Goal: Task Accomplishment & Management: Manage account settings

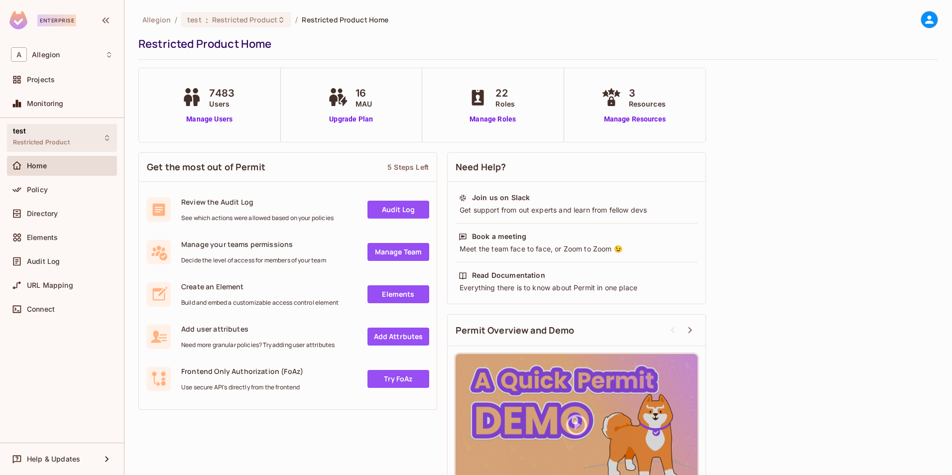
click at [95, 147] on div "test Restricted Product" at bounding box center [62, 137] width 110 height 27
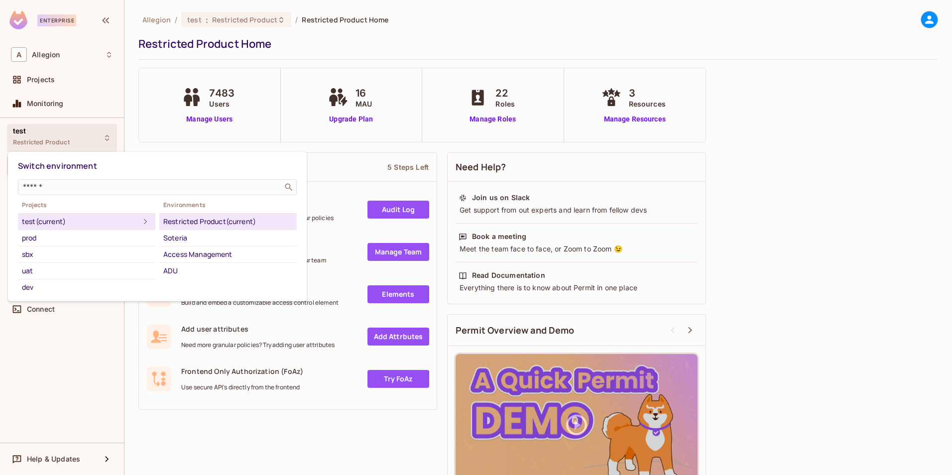
click at [204, 220] on div "Restricted Product (current)" at bounding box center [227, 222] width 129 height 12
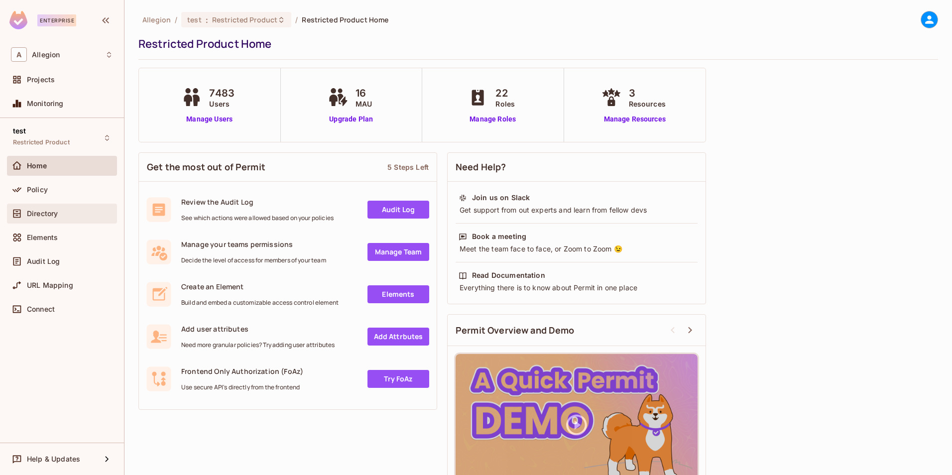
click at [60, 220] on div "Directory" at bounding box center [62, 214] width 110 height 20
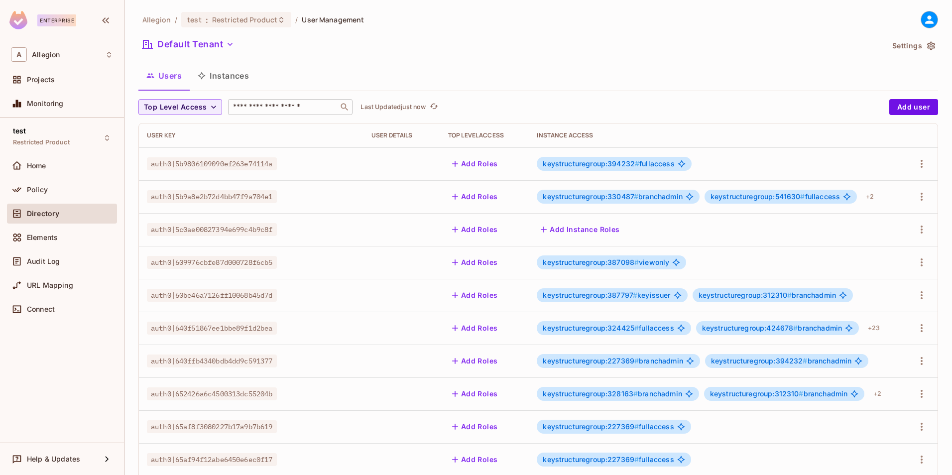
click at [259, 104] on input "text" at bounding box center [283, 107] width 105 height 10
paste input "**********"
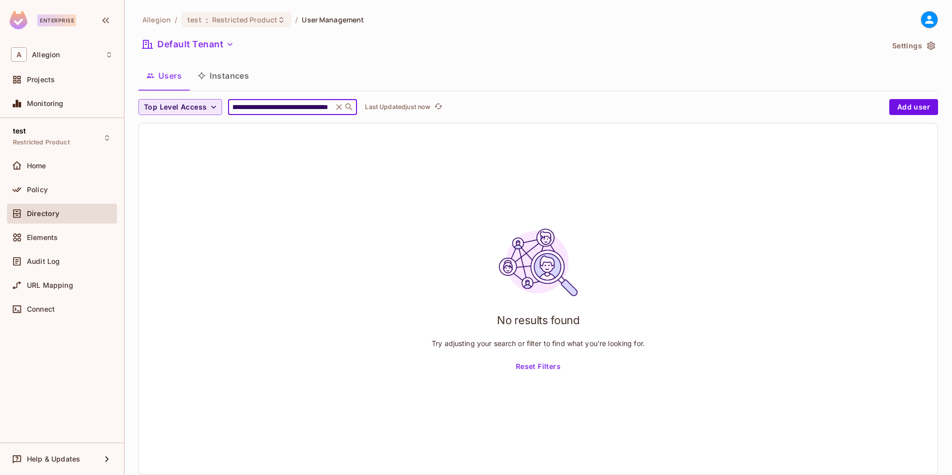
type input "**********"
click at [210, 104] on icon "button" at bounding box center [214, 107] width 10 height 10
click at [202, 110] on div at bounding box center [476, 237] width 952 height 475
click at [202, 111] on span "Top Level Access" at bounding box center [175, 107] width 63 height 12
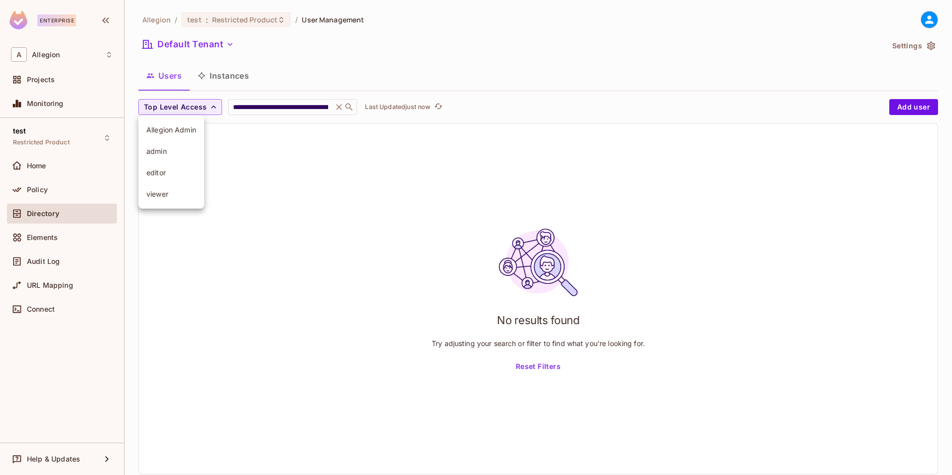
click at [204, 111] on div at bounding box center [476, 237] width 952 height 475
click at [169, 74] on button "Users" at bounding box center [163, 75] width 51 height 25
click at [195, 113] on span "Top Level Access" at bounding box center [175, 107] width 63 height 12
click at [167, 194] on span "viewer" at bounding box center [171, 193] width 50 height 9
click at [173, 109] on icon "button" at bounding box center [175, 107] width 6 height 6
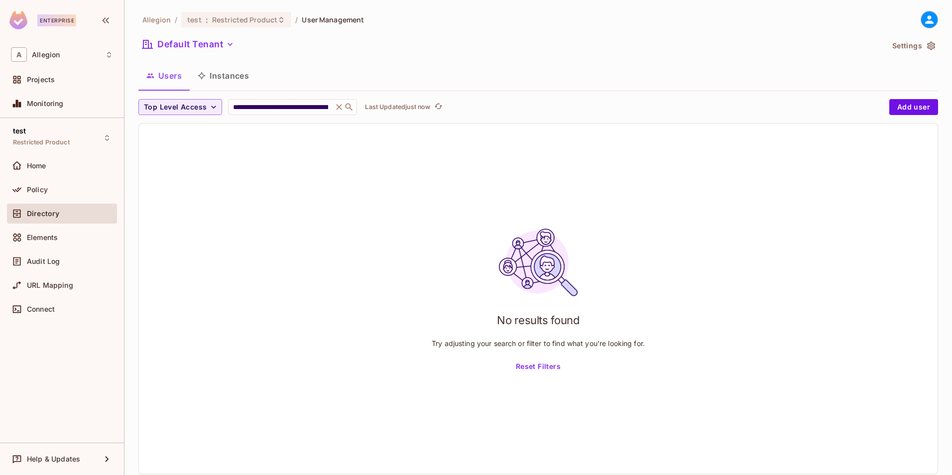
click at [222, 78] on button "Instances" at bounding box center [223, 75] width 67 height 25
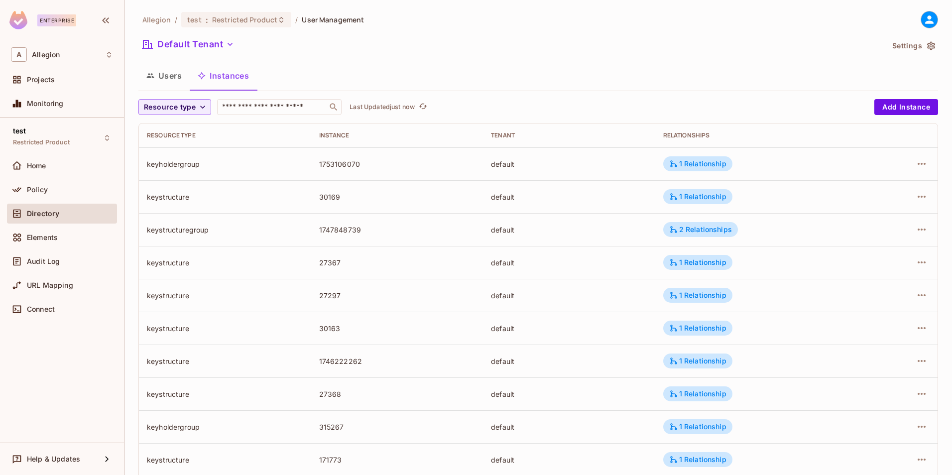
click at [178, 73] on button "Users" at bounding box center [163, 75] width 51 height 25
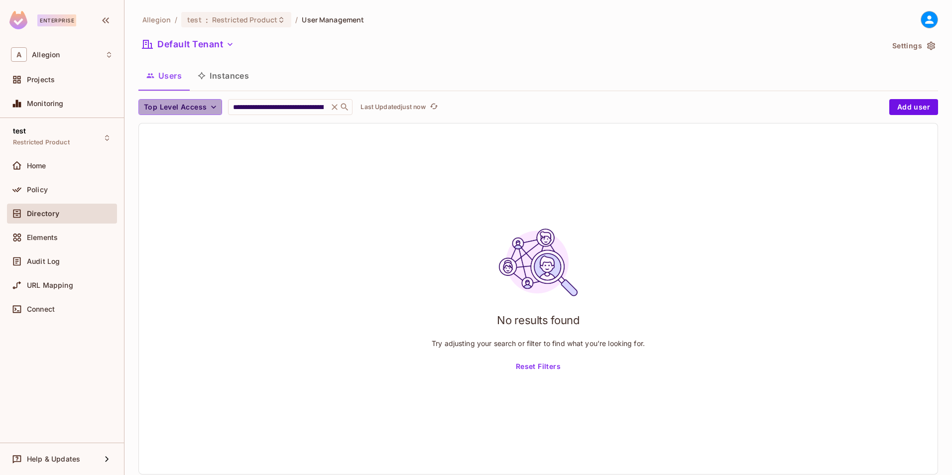
click at [205, 110] on span "Top Level Access" at bounding box center [175, 107] width 63 height 12
click at [194, 128] on span "Allegion Admin" at bounding box center [171, 129] width 50 height 9
click at [190, 106] on span "Allegion Admin" at bounding box center [172, 107] width 56 height 12
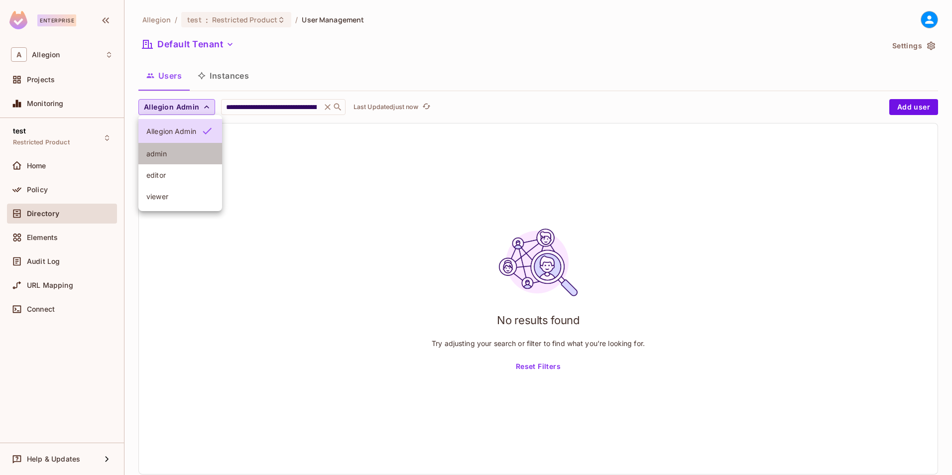
click at [171, 150] on span "admin" at bounding box center [180, 153] width 68 height 9
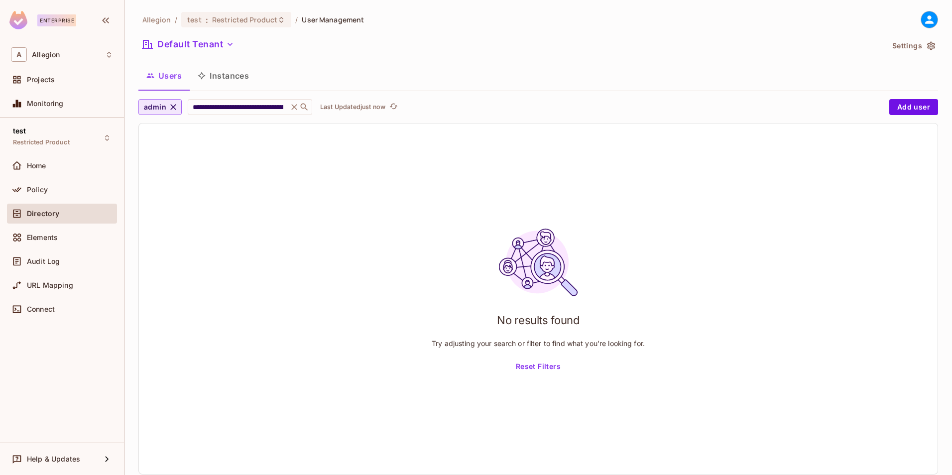
click at [174, 102] on icon "button" at bounding box center [173, 107] width 10 height 10
click at [305, 107] on input "**********" at bounding box center [278, 107] width 95 height 10
click at [198, 51] on button "Default Tenant" at bounding box center [188, 44] width 100 height 16
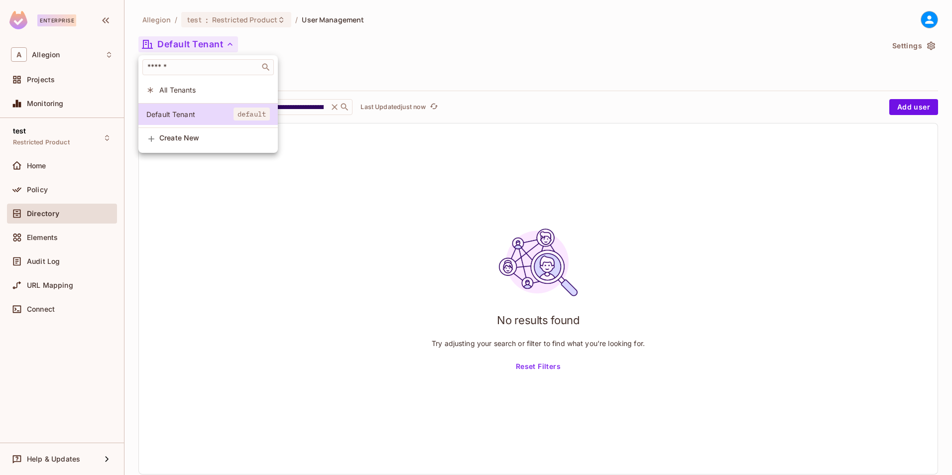
click at [176, 86] on span "All Tenants" at bounding box center [214, 89] width 111 height 9
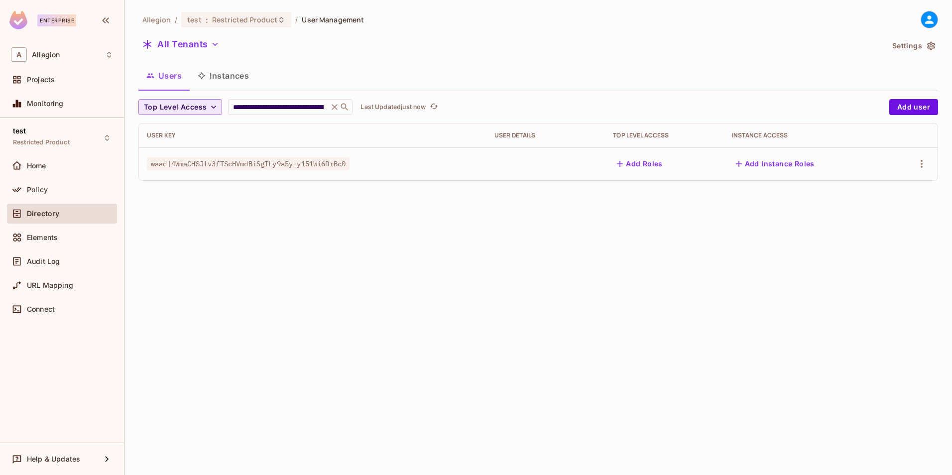
click at [641, 166] on button "Add Roles" at bounding box center [640, 164] width 54 height 16
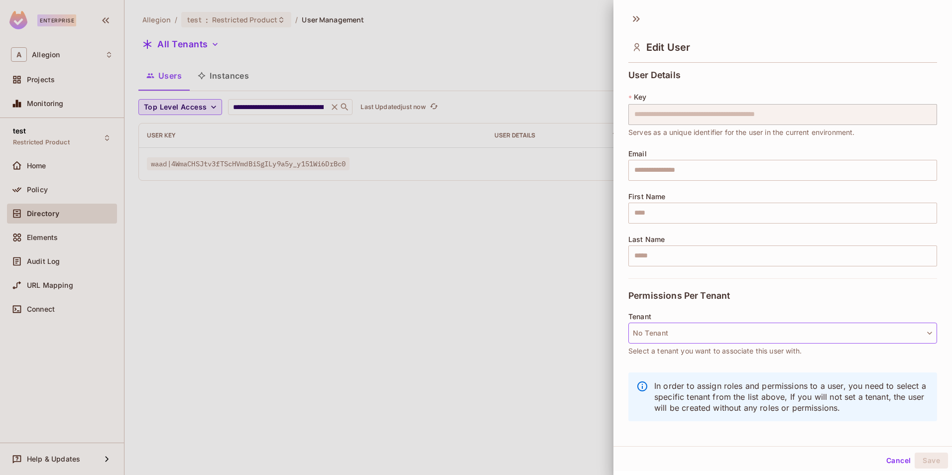
click at [696, 326] on button "No Tenant" at bounding box center [783, 333] width 309 height 21
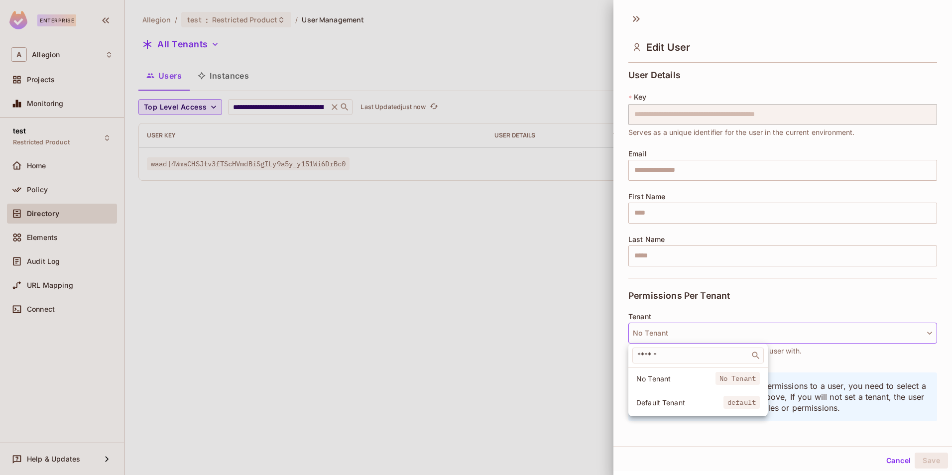
click at [759, 283] on div at bounding box center [476, 237] width 952 height 475
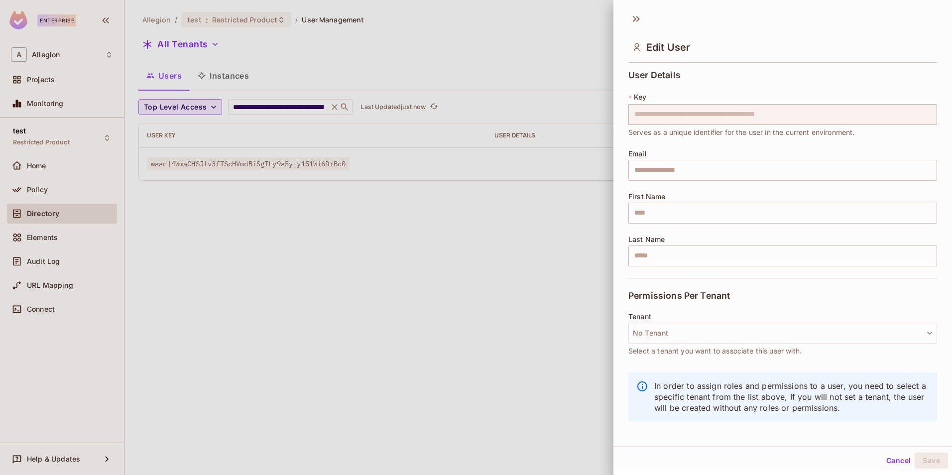
scroll to position [1, 0]
click at [904, 328] on button "No Tenant" at bounding box center [783, 331] width 309 height 21
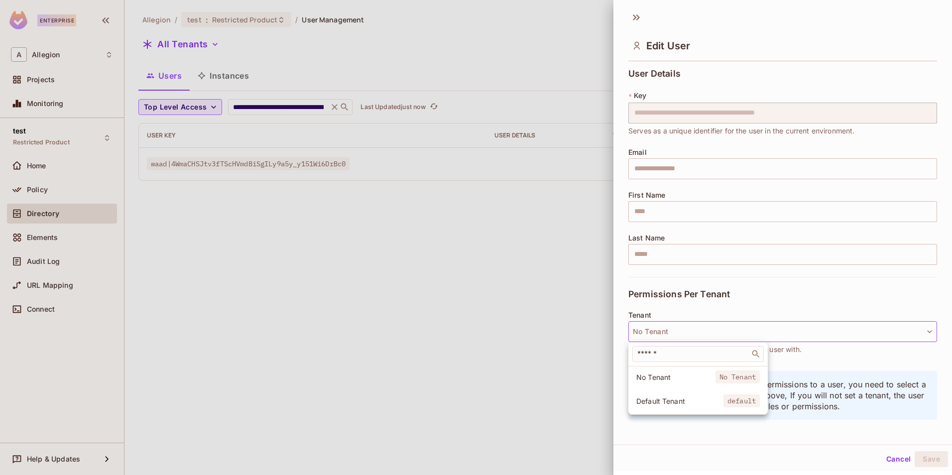
click at [764, 295] on div at bounding box center [476, 237] width 952 height 475
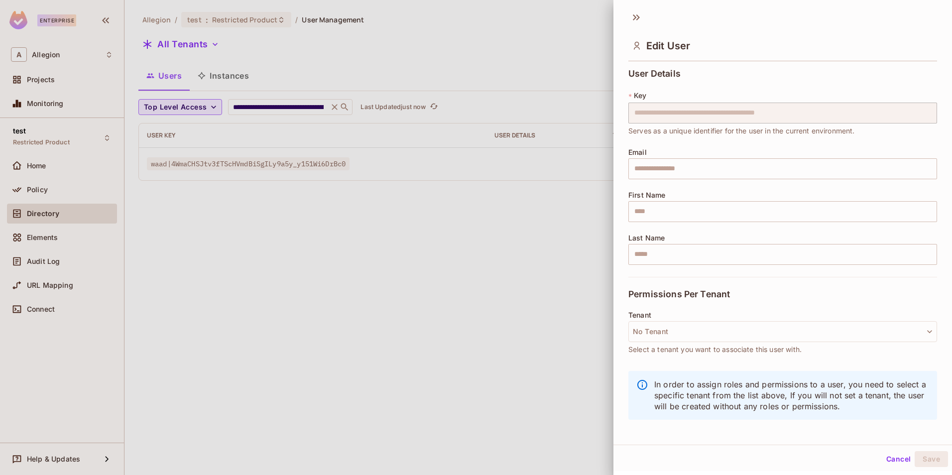
click at [464, 225] on div at bounding box center [476, 237] width 952 height 475
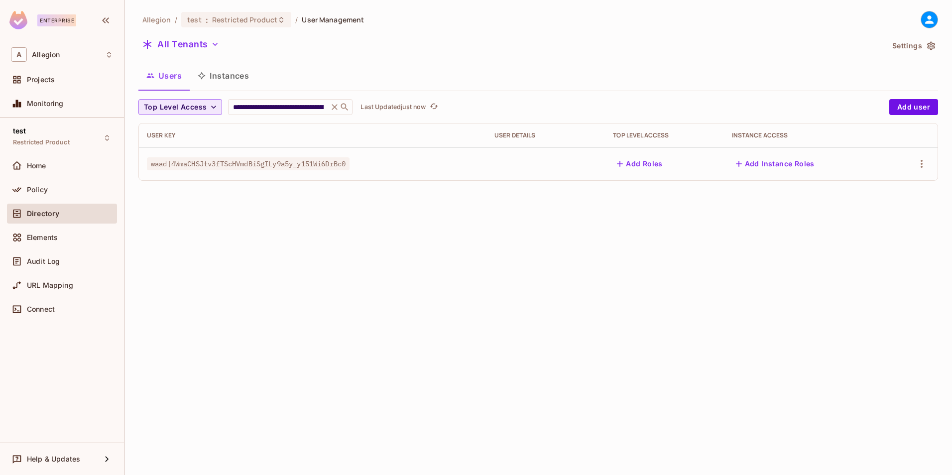
click at [653, 164] on button "Add Roles" at bounding box center [640, 164] width 54 height 16
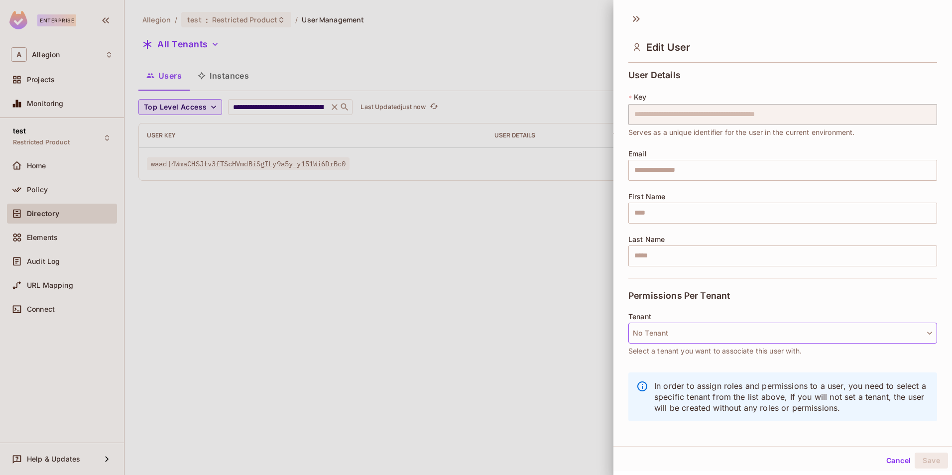
click at [702, 341] on button "No Tenant" at bounding box center [783, 333] width 309 height 21
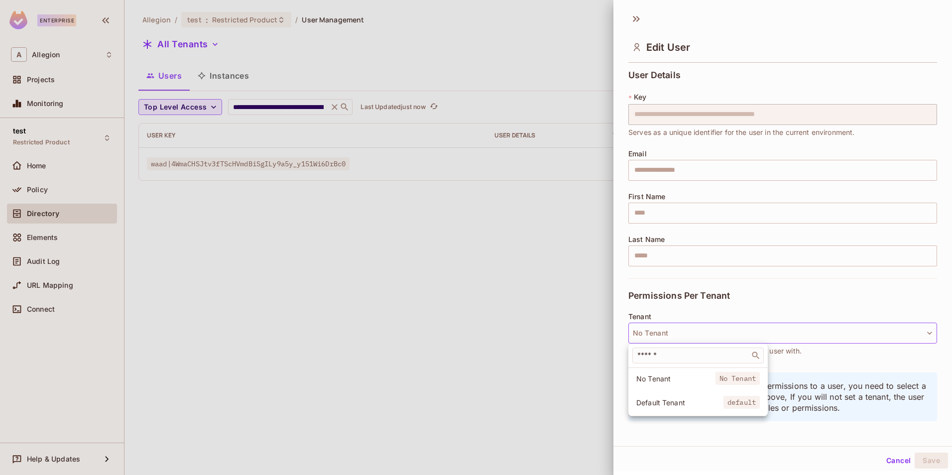
click at [673, 407] on li "Default Tenant default" at bounding box center [698, 402] width 139 height 21
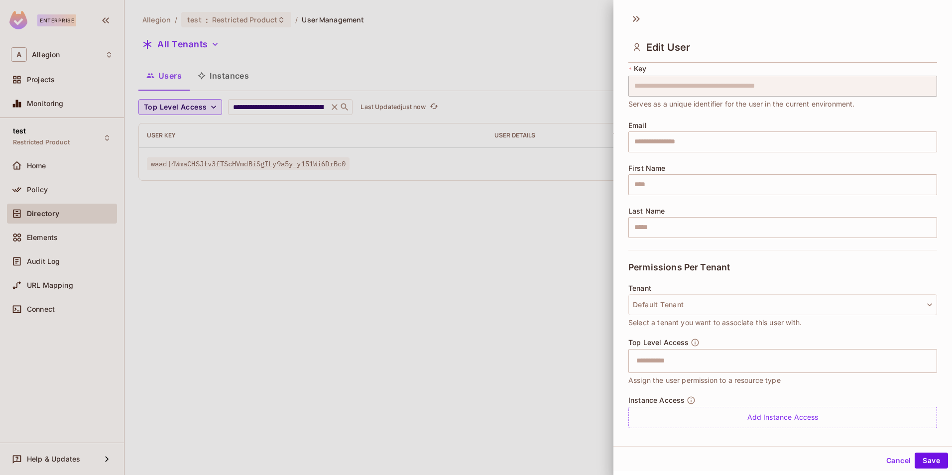
scroll to position [55, 0]
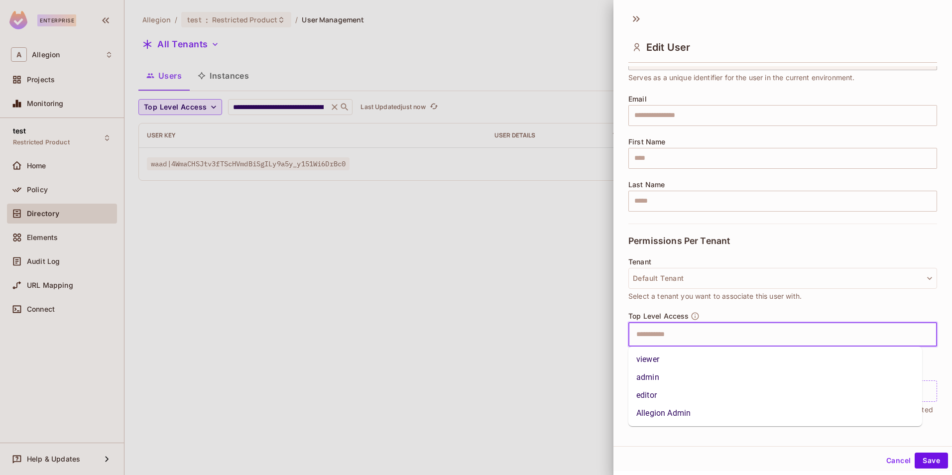
click at [700, 333] on input "text" at bounding box center [774, 335] width 287 height 20
click at [678, 407] on li "Allegion Admin" at bounding box center [776, 413] width 294 height 18
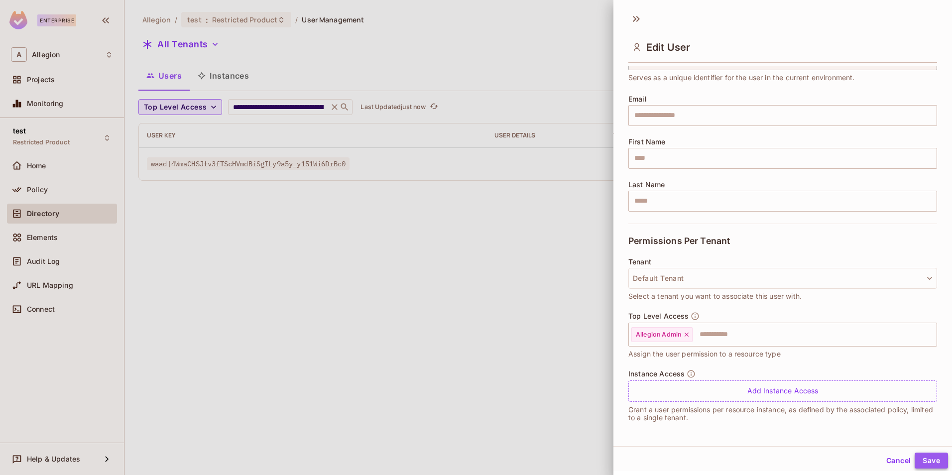
click at [928, 466] on button "Save" at bounding box center [931, 461] width 33 height 16
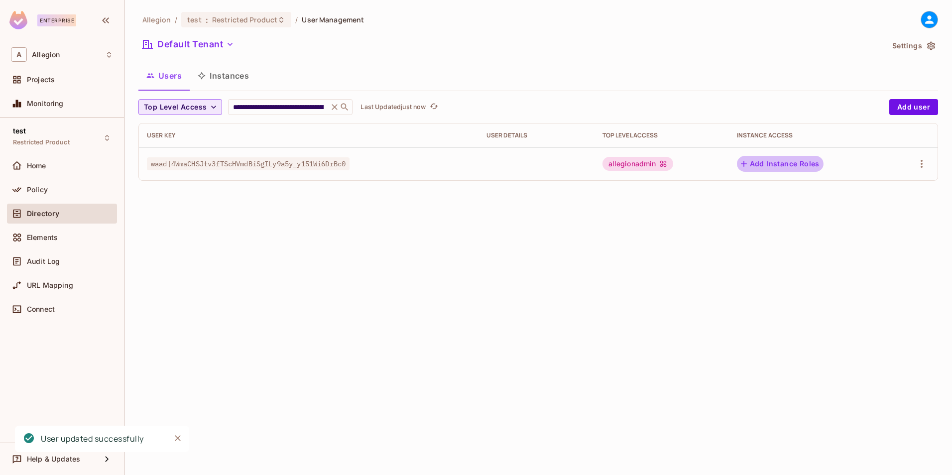
click at [776, 166] on button "Add Instance Roles" at bounding box center [780, 164] width 87 height 16
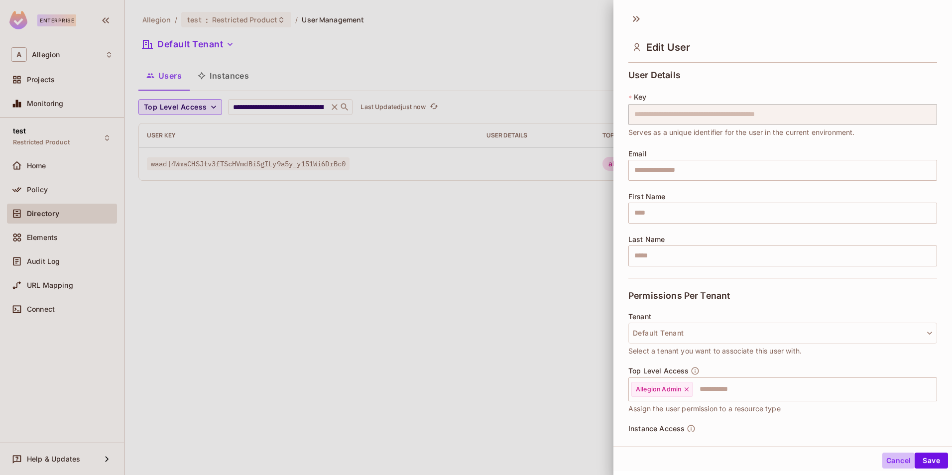
click at [888, 462] on button "Cancel" at bounding box center [899, 461] width 32 height 16
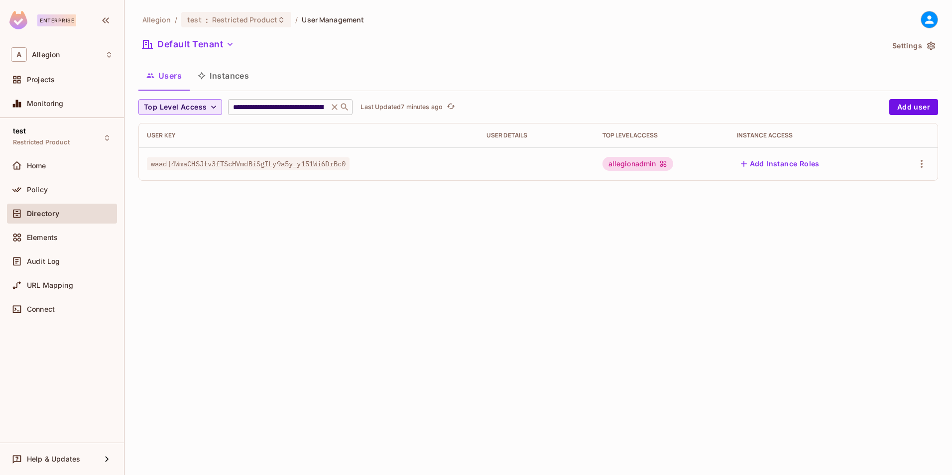
click at [297, 109] on input "**********" at bounding box center [278, 107] width 95 height 10
paste input "text"
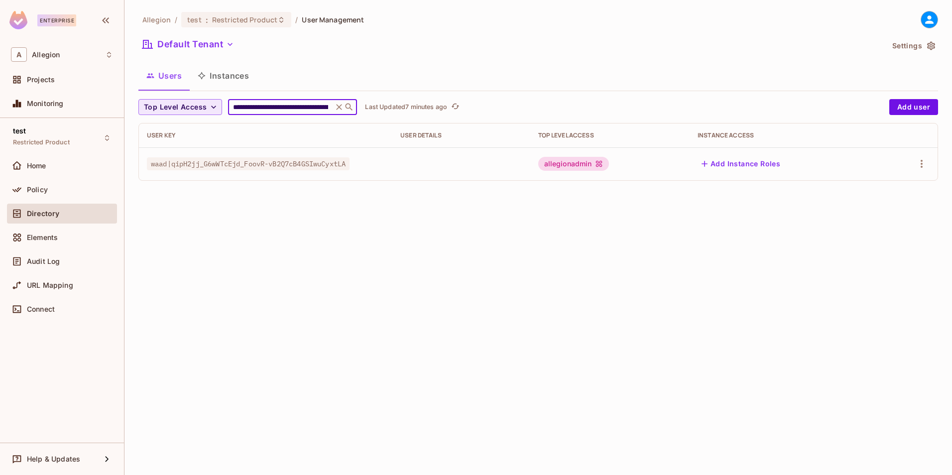
paste input "text"
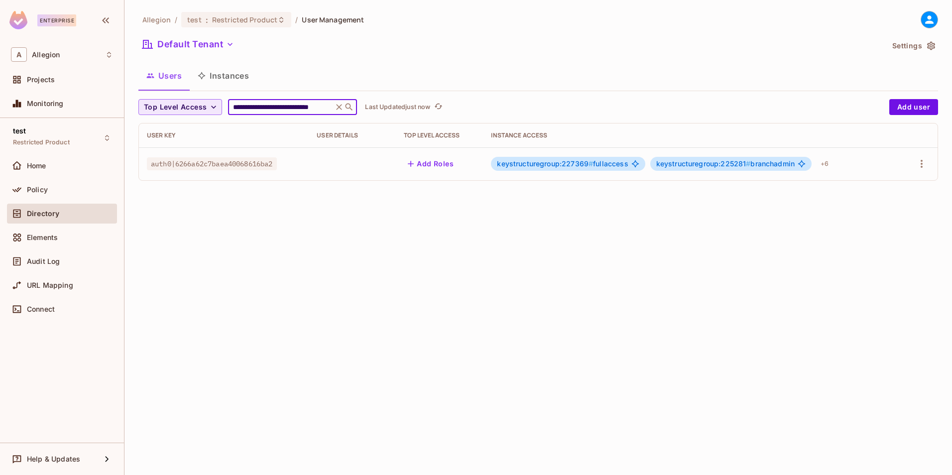
type input "**********"
